Goal: Find contact information: Find contact information

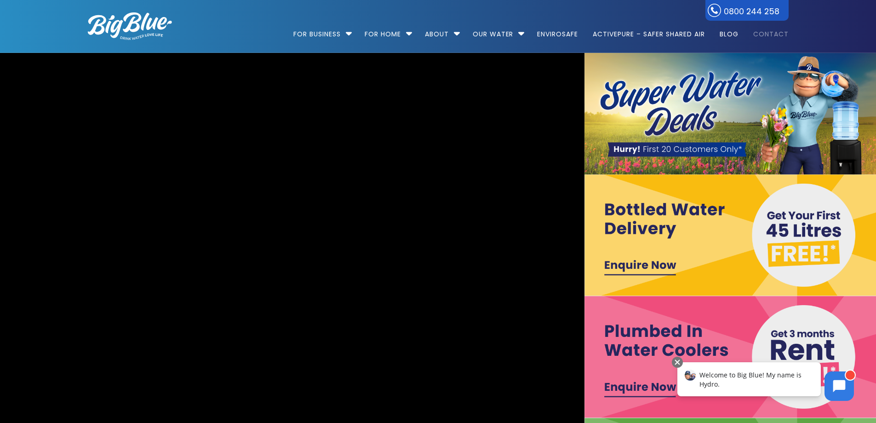
click at [764, 40] on link "Contact" at bounding box center [768, 29] width 42 height 59
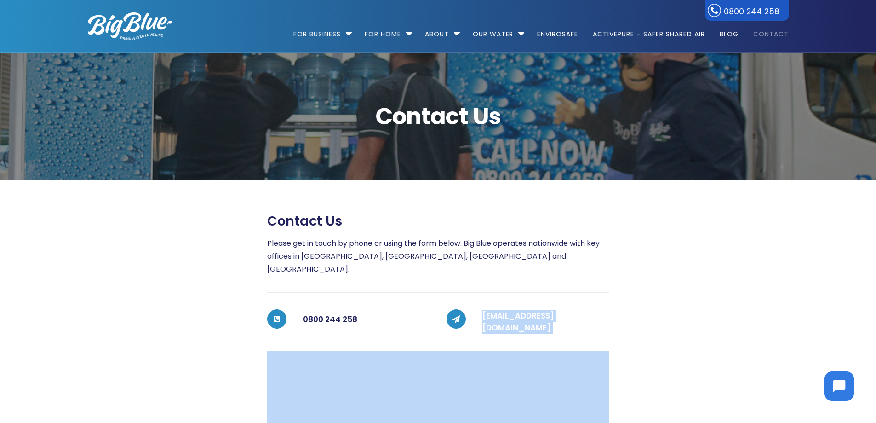
drag, startPoint x: 614, startPoint y: 305, endPoint x: 482, endPoint y: 305, distance: 132.5
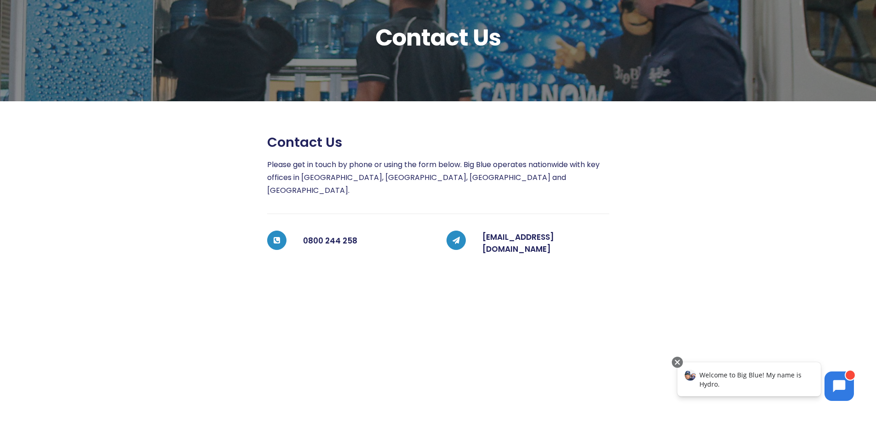
scroll to position [46, 0]
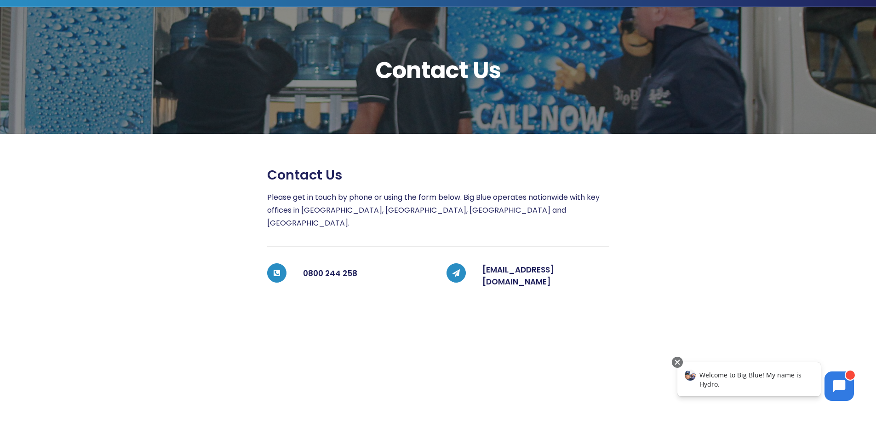
click at [730, 377] on span "Welcome to Big Blue! My name is Hydro." at bounding box center [751, 379] width 102 height 18
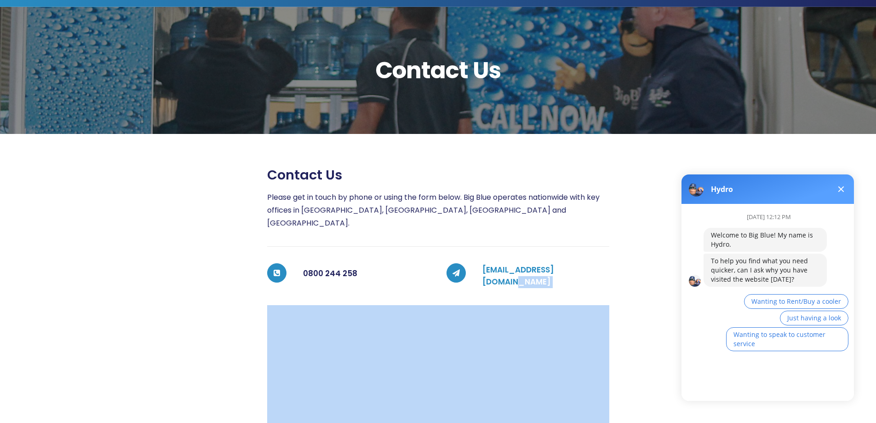
drag, startPoint x: 620, startPoint y: 253, endPoint x: 584, endPoint y: 257, distance: 36.2
click at [584, 257] on div "Contact us Please get in touch by phone or using the form below. Big Blue opera…" at bounding box center [430, 395] width 718 height 457
click at [619, 251] on div at bounding box center [698, 395] width 179 height 457
drag, startPoint x: 616, startPoint y: 257, endPoint x: 576, endPoint y: 250, distance: 40.6
click at [586, 256] on div "Contact us Please get in touch by phone or using the form below. Big Blue opera…" at bounding box center [430, 395] width 718 height 457
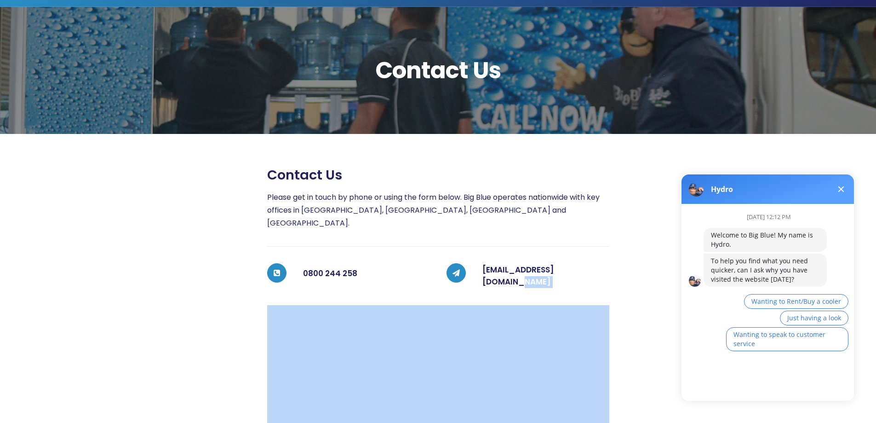
click at [577, 248] on div "Contact us Please get in touch by phone or using the form below. Big Blue opera…" at bounding box center [438, 395] width 342 height 457
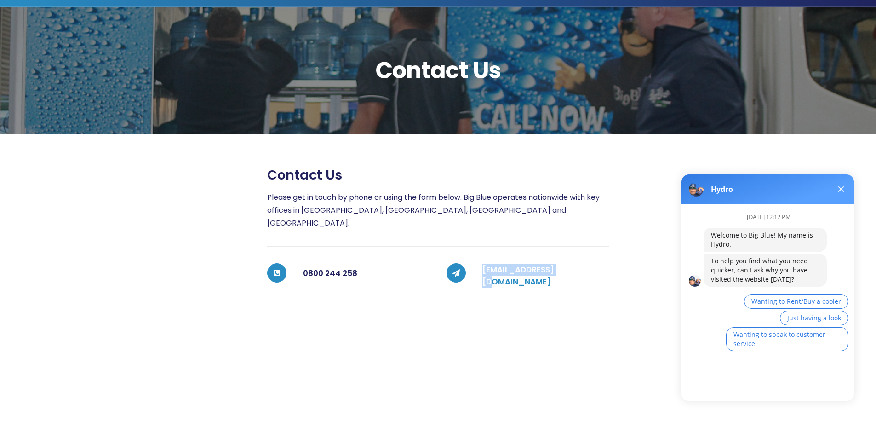
drag, startPoint x: 482, startPoint y: 256, endPoint x: 575, endPoint y: 257, distance: 93.4
click at [570, 263] on div "[EMAIL_ADDRESS][DOMAIN_NAME]" at bounding box center [538, 275] width 144 height 25
copy link "[EMAIL_ADDRESS][DOMAIN_NAME]"
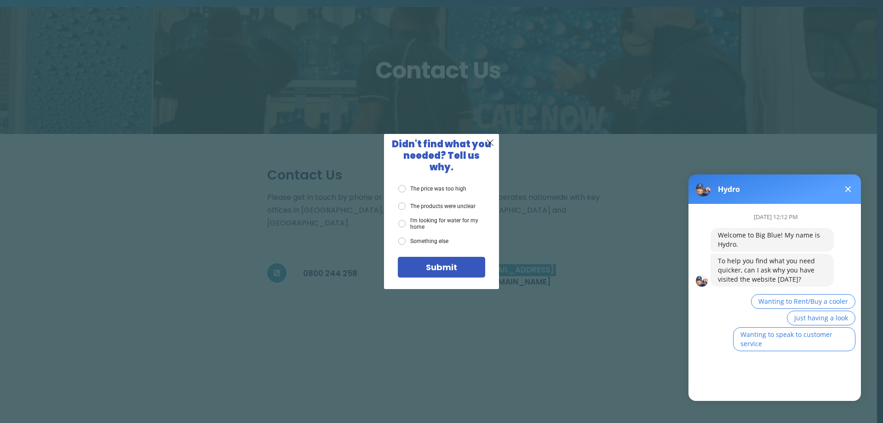
click at [844, 188] on button at bounding box center [848, 189] width 11 height 11
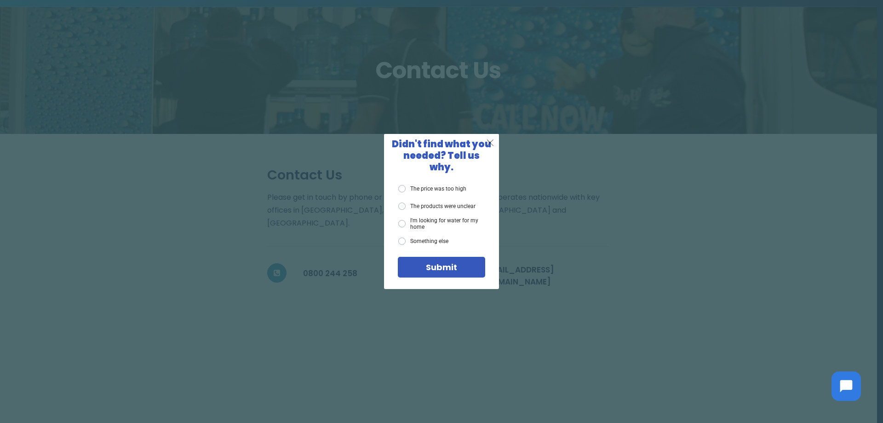
click at [490, 147] on span "X" at bounding box center [490, 142] width 8 height 11
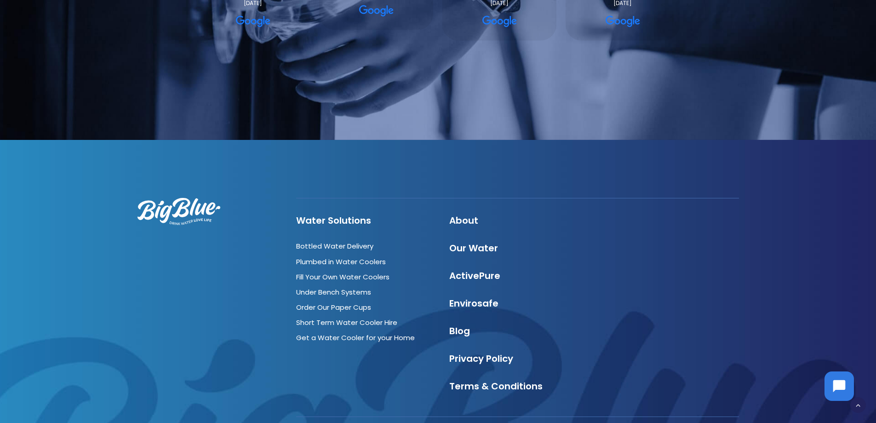
scroll to position [1008, 0]
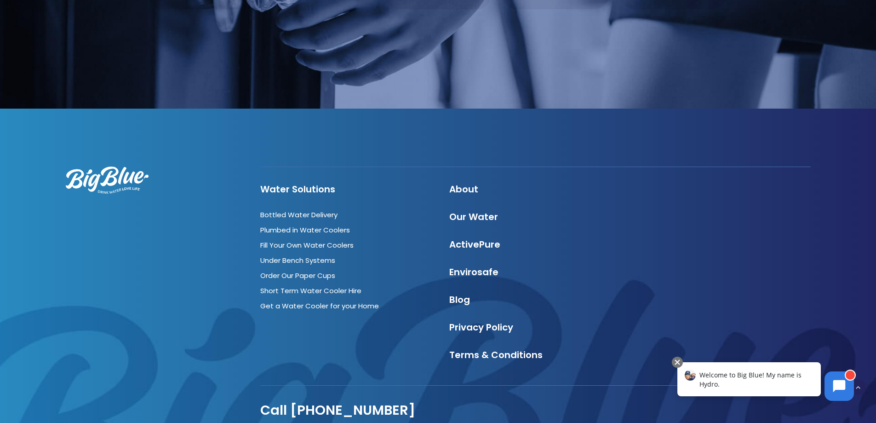
scroll to position [2822, 0]
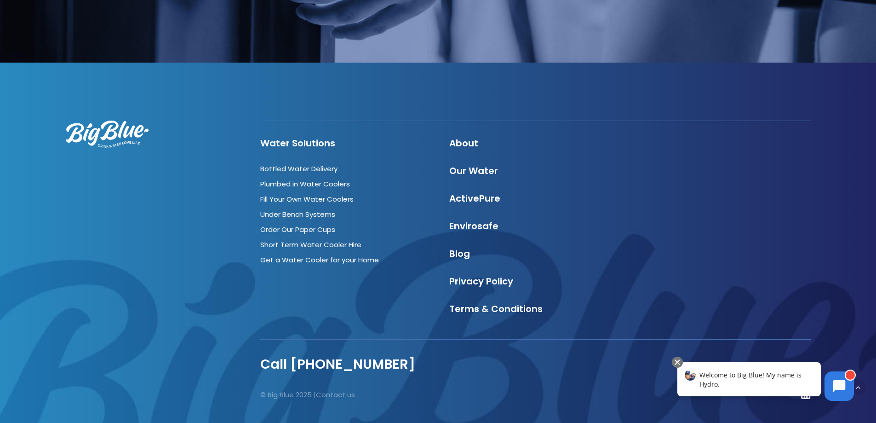
click at [858, 384] on body "Welcome to Big Blue! My name is Hydro." at bounding box center [766, 382] width 188 height 48
click at [848, 385] on button at bounding box center [839, 384] width 29 height 29
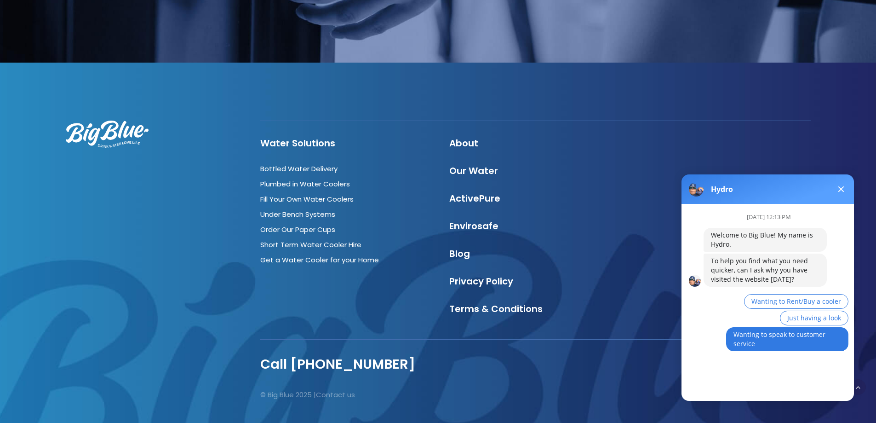
click at [770, 336] on span "Wanting to speak to customer service" at bounding box center [780, 339] width 92 height 18
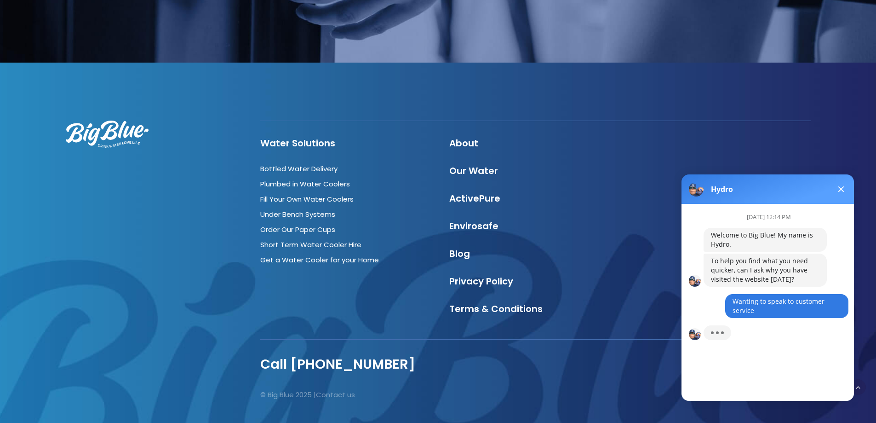
scroll to position [6, 0]
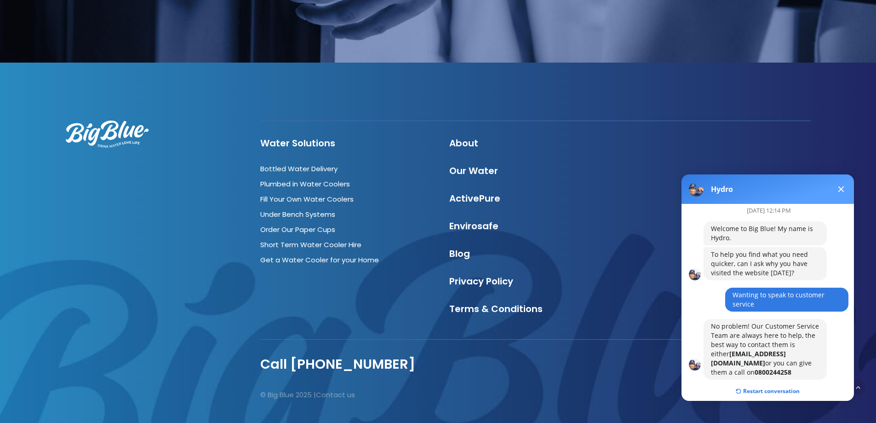
click at [749, 383] on button "Restart conversation" at bounding box center [768, 390] width 78 height 17
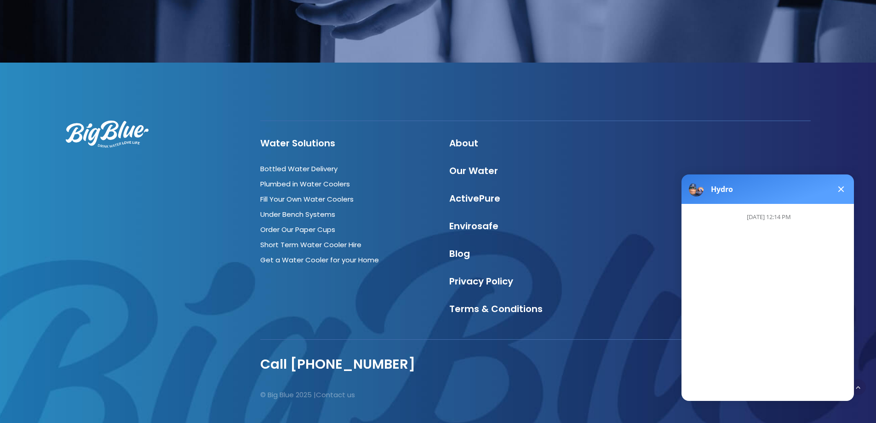
scroll to position [0, 0]
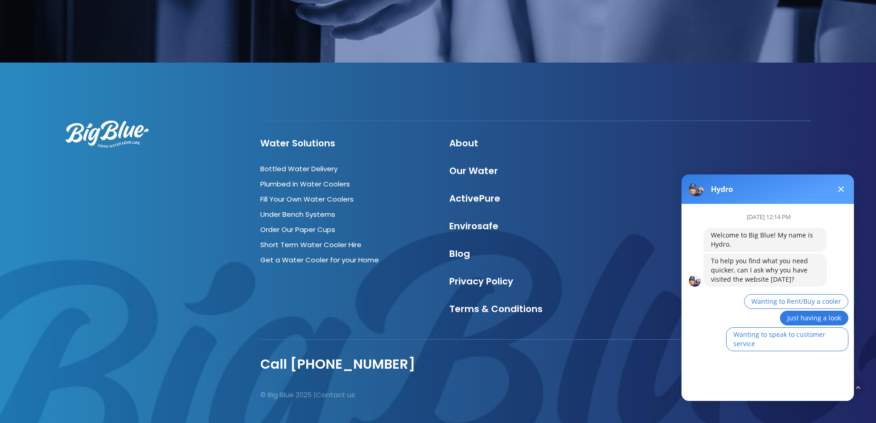
click at [794, 314] on span "Just having a look" at bounding box center [814, 317] width 54 height 9
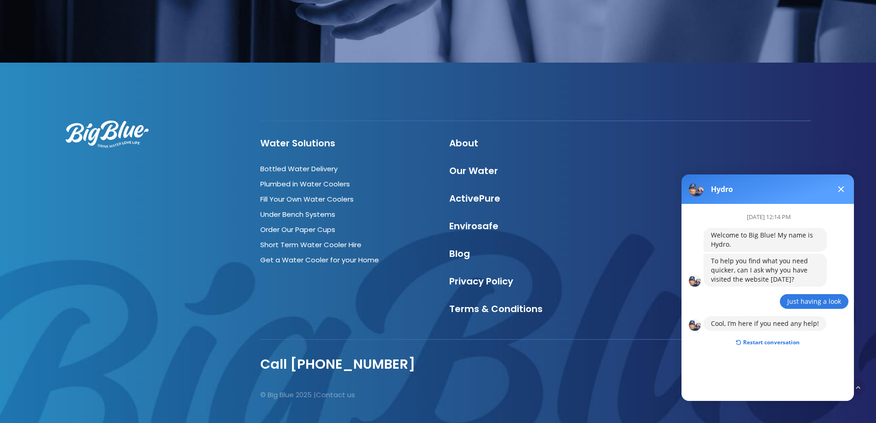
click at [840, 186] on button at bounding box center [841, 189] width 11 height 11
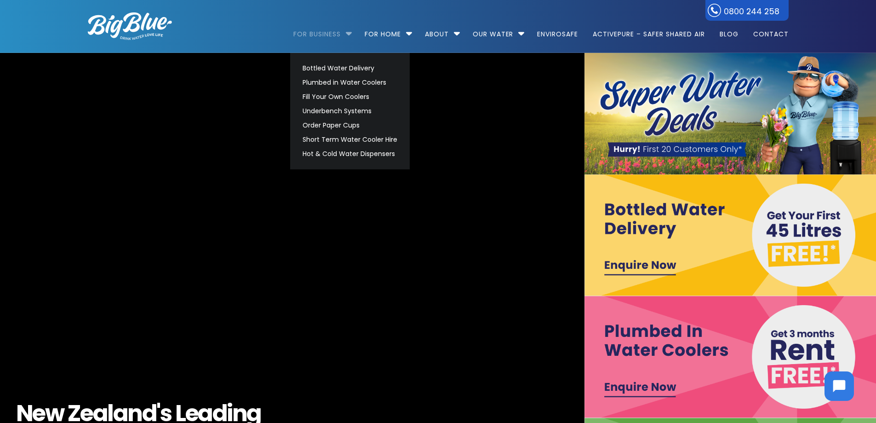
click at [335, 34] on link "For Business" at bounding box center [320, 29] width 54 height 59
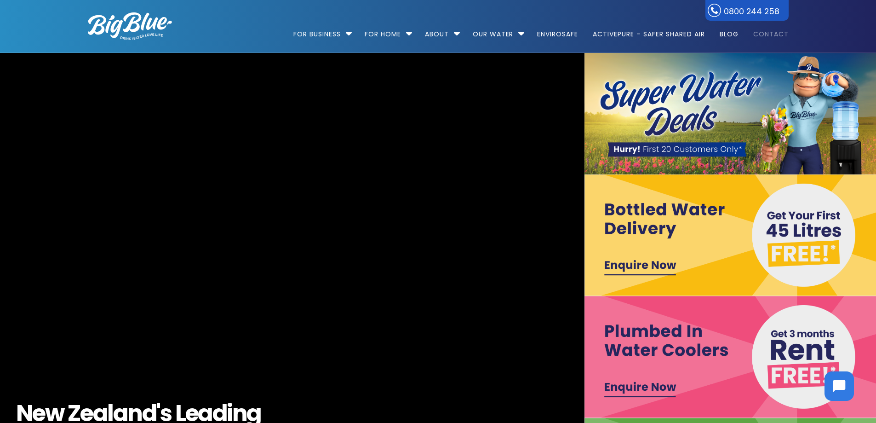
click at [775, 41] on link "Contact" at bounding box center [768, 29] width 42 height 59
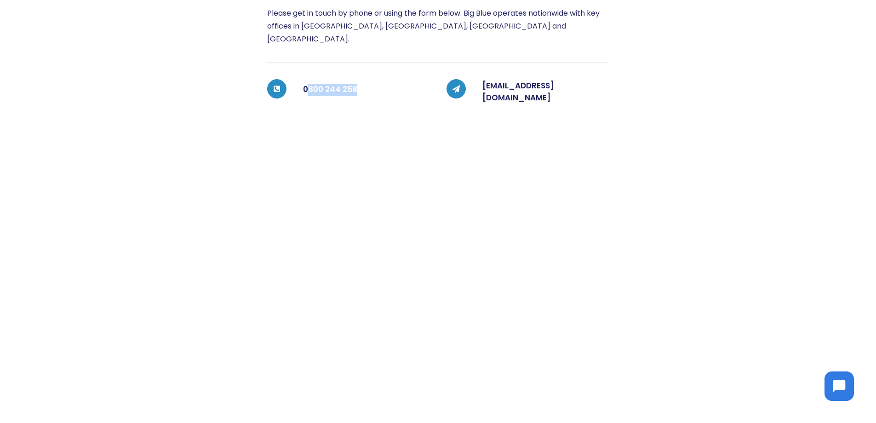
drag, startPoint x: 361, startPoint y: 76, endPoint x: 307, endPoint y: 79, distance: 53.9
click at [307, 80] on h5 "0800 244 258" at bounding box center [366, 89] width 127 height 18
copy h5 "800 244 258"
